Goal: Book appointment/travel/reservation

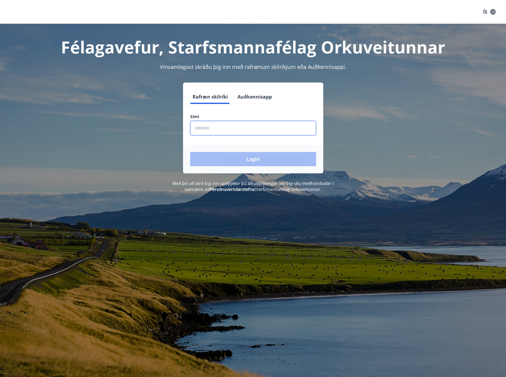
click at [210, 129] on input "phone" at bounding box center [253, 128] width 126 height 15
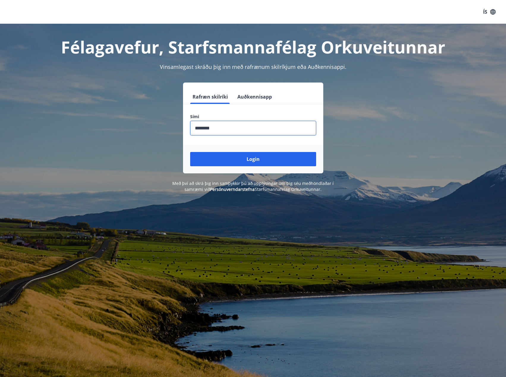
type input "********"
click at [190, 152] on button "Login" at bounding box center [253, 159] width 126 height 14
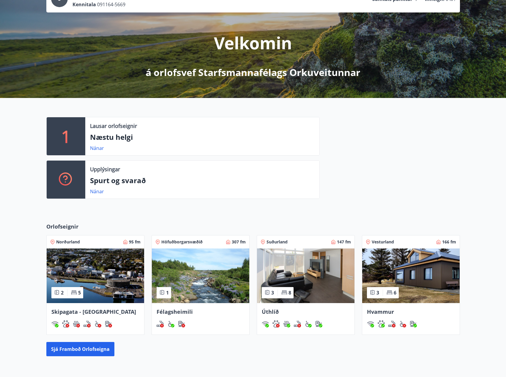
scroll to position [113, 0]
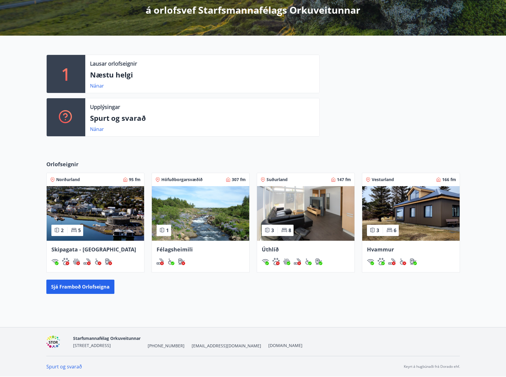
click at [184, 249] on span "Félagsheimili" at bounding box center [174, 249] width 36 height 7
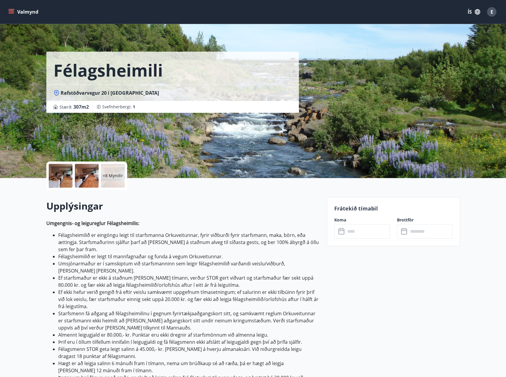
click at [342, 231] on icon at bounding box center [341, 231] width 7 height 7
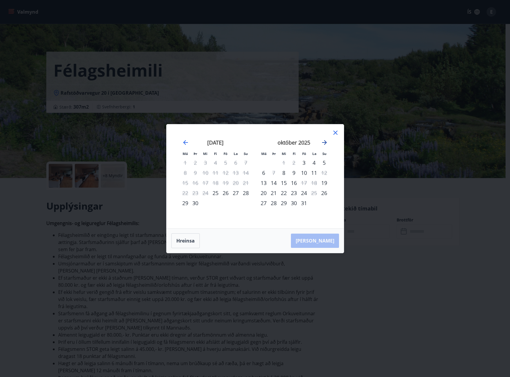
click at [326, 144] on icon "Move forward to switch to the next month." at bounding box center [324, 142] width 7 height 7
click at [335, 133] on icon at bounding box center [335, 132] width 1 height 1
